Goal: Task Accomplishment & Management: Use online tool/utility

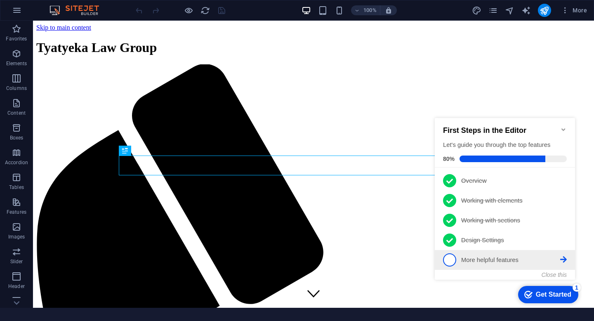
click at [449, 262] on span "5" at bounding box center [449, 259] width 13 height 13
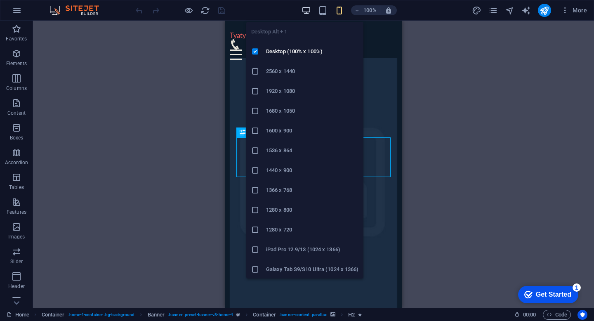
click at [0, 0] on icon "button" at bounding box center [0, 0] width 0 height 0
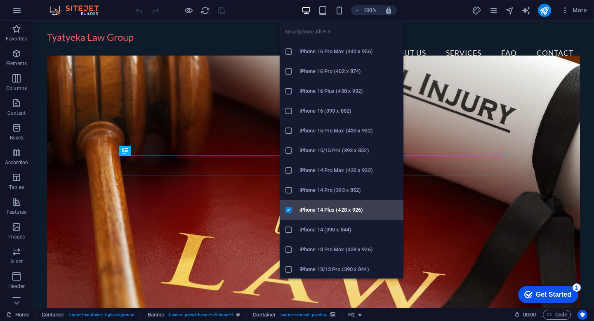
click at [341, 210] on h6 "iPhone 14 Plus (428 x 926)" at bounding box center [348, 210] width 99 height 10
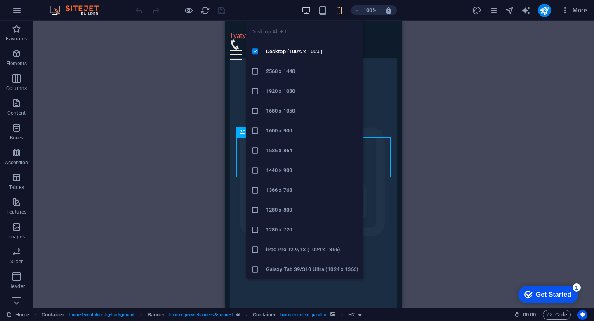
click at [0, 0] on icon "button" at bounding box center [0, 0] width 0 height 0
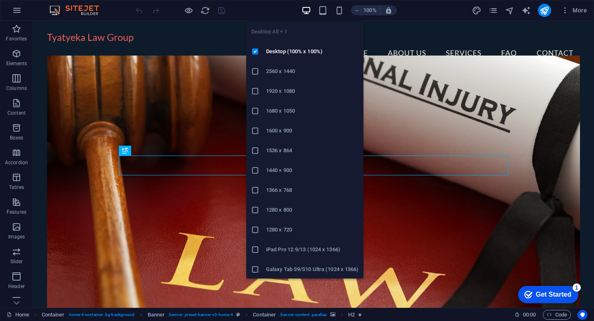
click at [0, 0] on icon "button" at bounding box center [0, 0] width 0 height 0
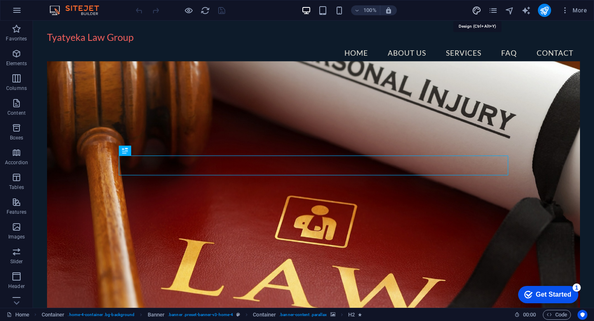
select select "rem"
select select "200"
select select "px"
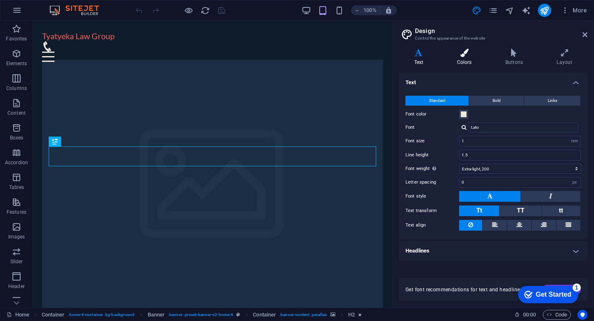
click at [469, 56] on icon at bounding box center [464, 53] width 45 height 8
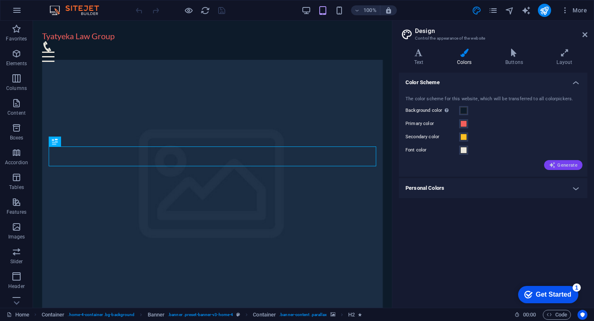
click at [567, 164] on span "Generate" at bounding box center [563, 165] width 28 height 7
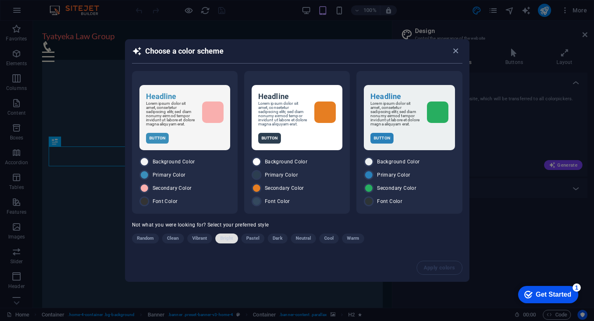
click at [229, 242] on span "Bright" at bounding box center [226, 238] width 13 height 10
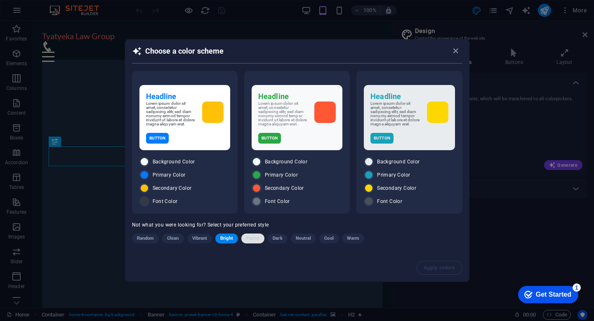
click at [250, 238] on span "Pastel" at bounding box center [253, 238] width 14 height 10
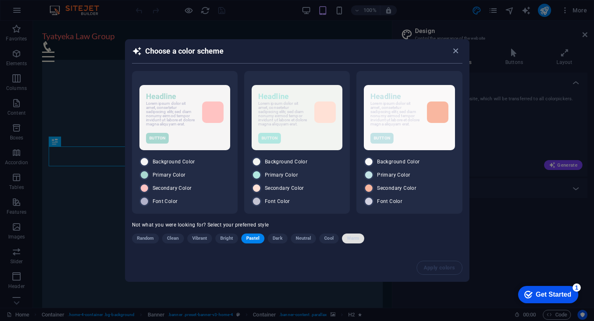
click at [348, 238] on span "Warm" at bounding box center [353, 238] width 12 height 10
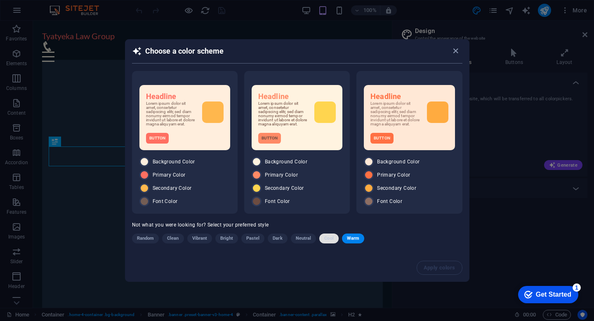
click at [335, 239] on button "Cool" at bounding box center [328, 238] width 19 height 10
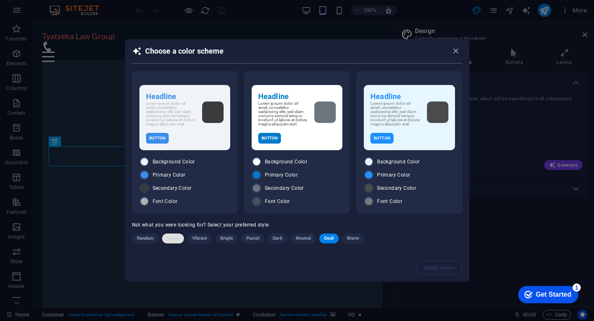
click at [177, 241] on span "Clean" at bounding box center [173, 238] width 12 height 10
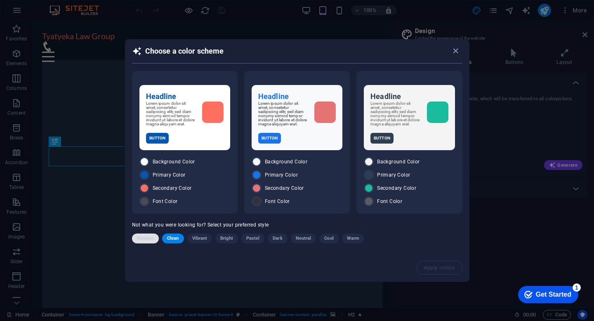
click at [146, 241] on span "Random" at bounding box center [145, 238] width 17 height 10
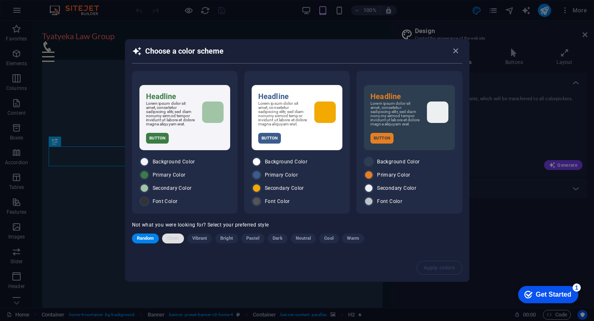
click at [172, 239] on span "Clean" at bounding box center [173, 238] width 12 height 10
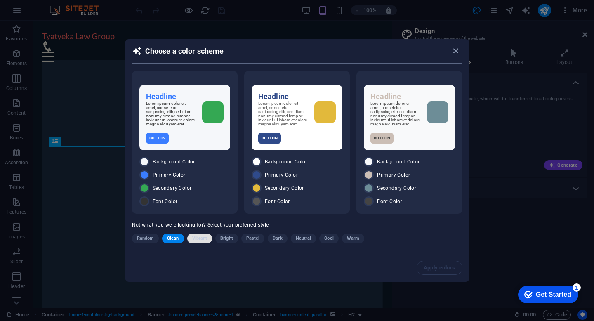
click at [200, 241] on span "Vibrant" at bounding box center [199, 238] width 15 height 10
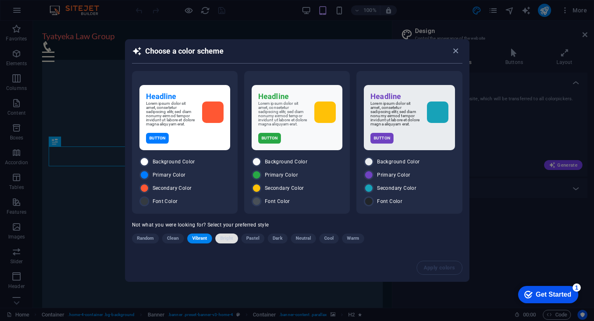
click at [229, 239] on span "Bright" at bounding box center [226, 238] width 13 height 10
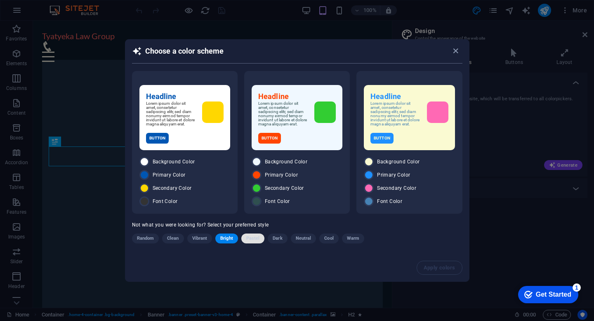
click at [258, 240] on span "Pastel" at bounding box center [253, 238] width 14 height 10
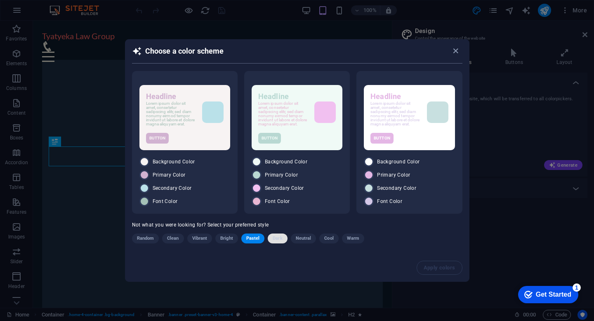
click at [276, 239] on span "Dark" at bounding box center [277, 238] width 9 height 10
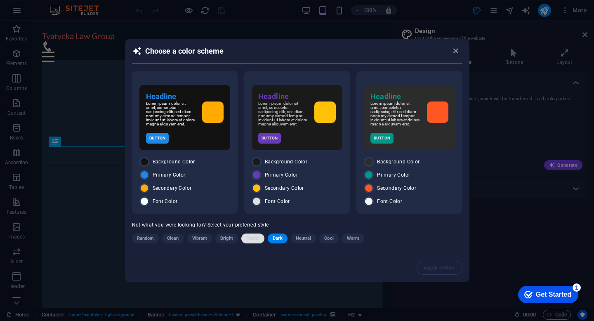
click at [252, 237] on span "Pastel" at bounding box center [253, 238] width 14 height 10
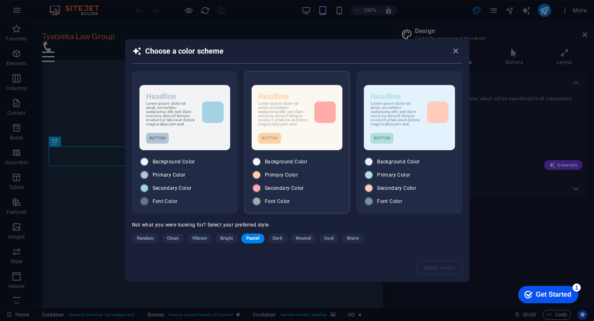
click at [310, 135] on div "Button" at bounding box center [297, 138] width 78 height 11
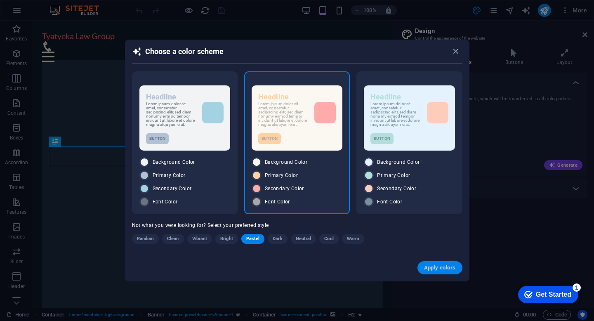
click at [439, 270] on span "Apply colors" at bounding box center [440, 267] width 32 height 7
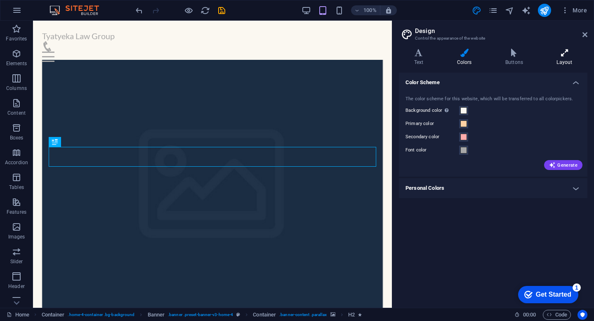
click at [562, 53] on icon at bounding box center [564, 53] width 46 height 8
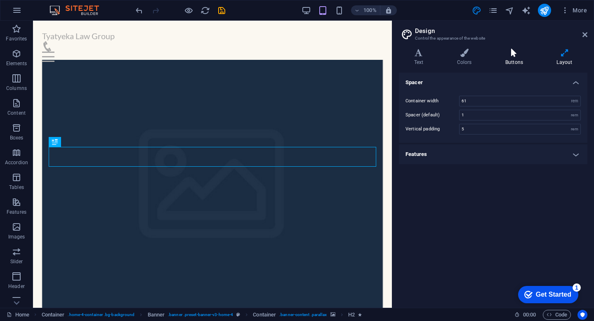
click at [515, 52] on icon at bounding box center [514, 53] width 48 height 8
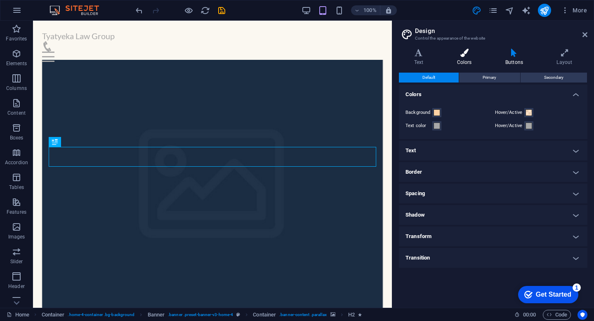
click at [468, 53] on icon at bounding box center [464, 53] width 45 height 8
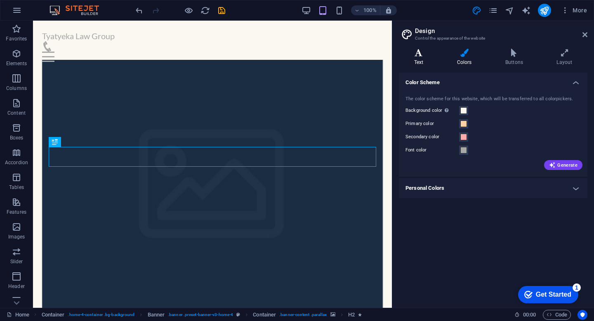
click at [418, 59] on h4 "Text" at bounding box center [420, 57] width 43 height 17
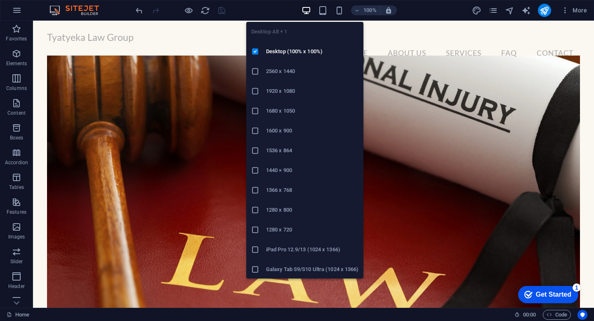
click at [0, 0] on icon "button" at bounding box center [0, 0] width 0 height 0
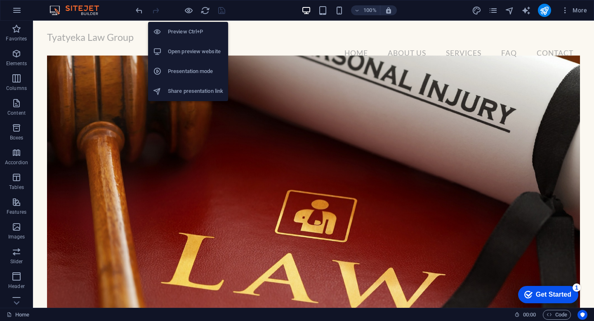
click at [191, 52] on h6 "Open preview website" at bounding box center [195, 52] width 55 height 10
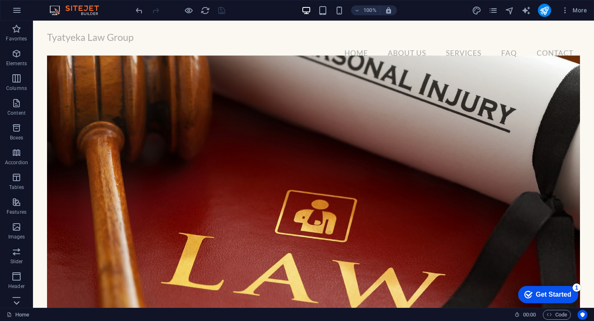
click at [17, 301] on icon at bounding box center [17, 303] width 12 height 12
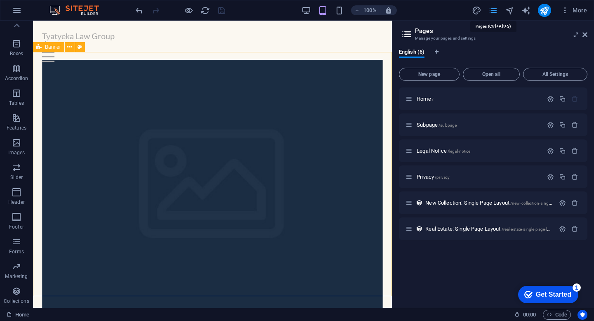
click at [583, 34] on icon at bounding box center [584, 34] width 5 height 7
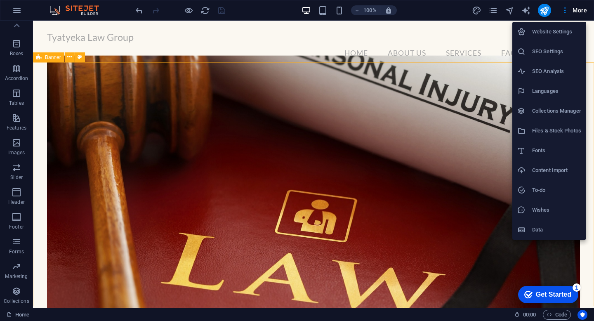
click at [565, 30] on h6 "Website Settings" at bounding box center [556, 32] width 49 height 10
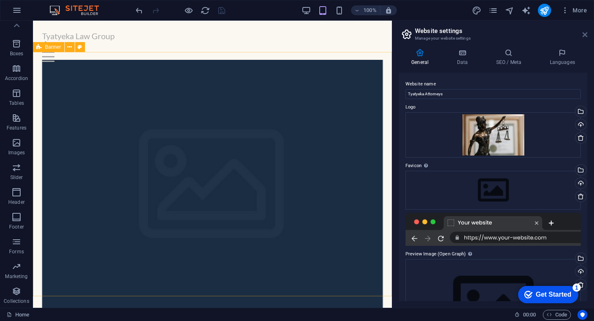
click at [585, 35] on icon at bounding box center [584, 34] width 5 height 7
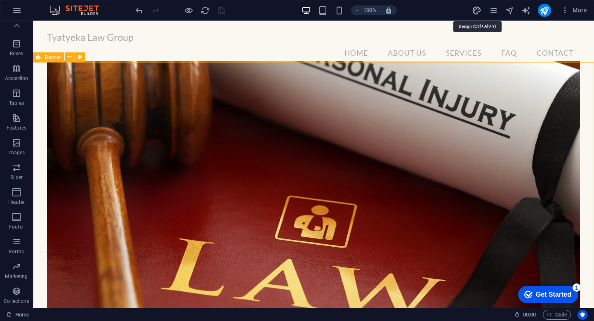
select select "rem"
select select "200"
select select "px"
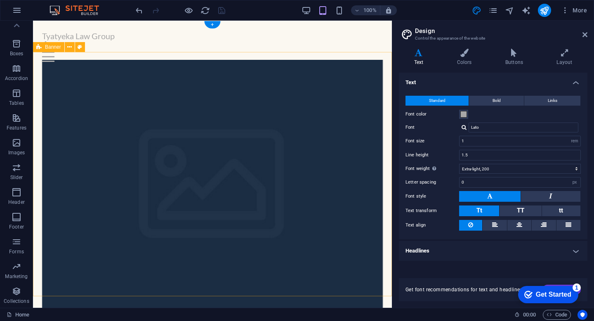
click at [310, 83] on figure at bounding box center [212, 190] width 341 height 261
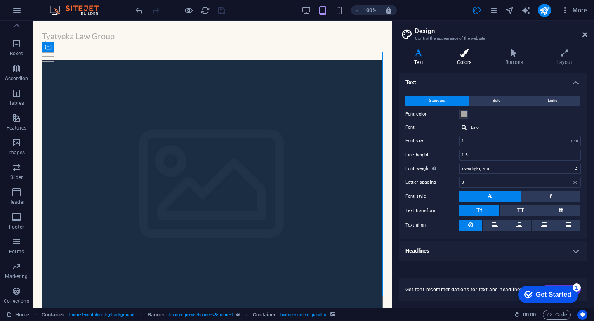
click at [465, 54] on icon at bounding box center [464, 53] width 45 height 8
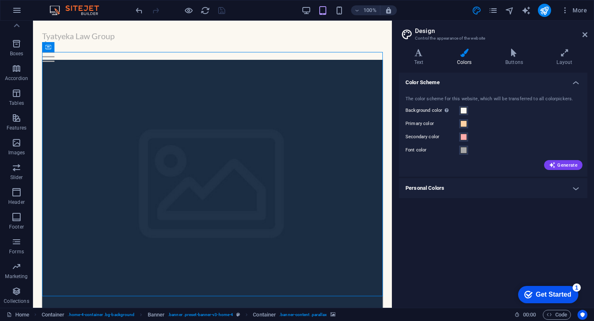
click at [576, 190] on h4 "Personal Colors" at bounding box center [493, 188] width 188 height 20
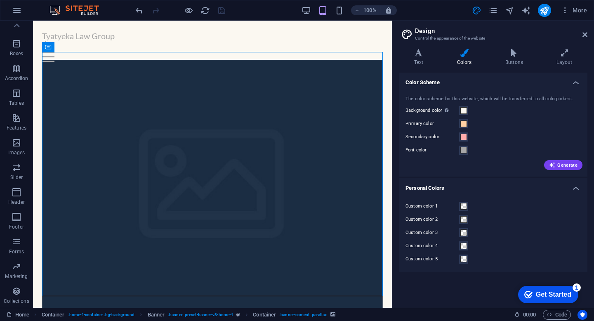
click at [576, 190] on h4 "Personal Colors" at bounding box center [493, 185] width 188 height 15
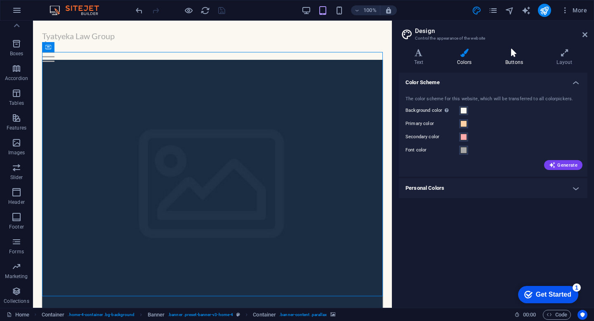
click at [514, 61] on h4 "Buttons" at bounding box center [515, 57] width 51 height 17
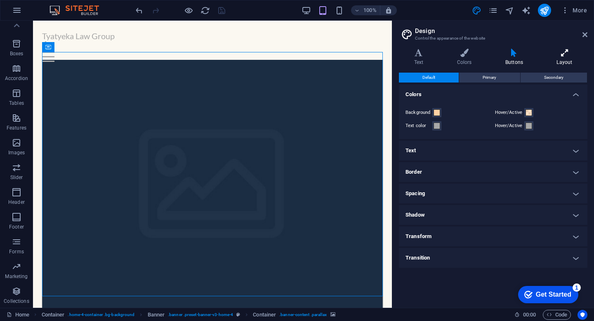
click at [561, 56] on icon at bounding box center [564, 53] width 46 height 8
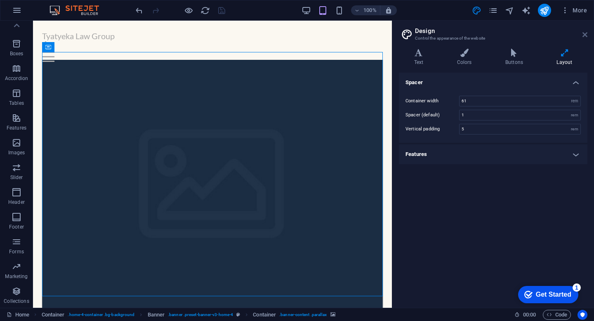
click at [586, 37] on icon at bounding box center [584, 34] width 5 height 7
